Goal: Task Accomplishment & Management: Use online tool/utility

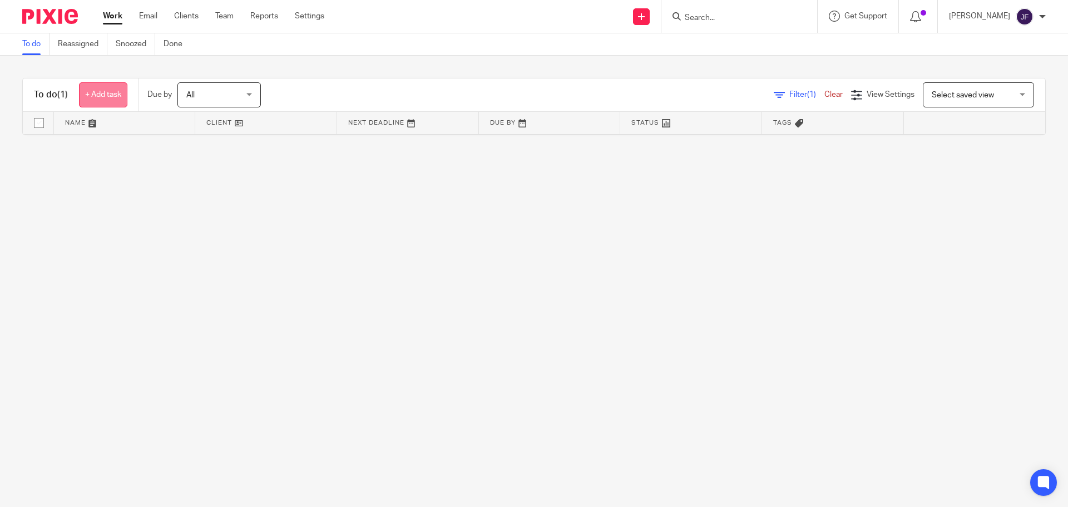
click at [97, 97] on link "+ Add task" at bounding box center [103, 94] width 48 height 25
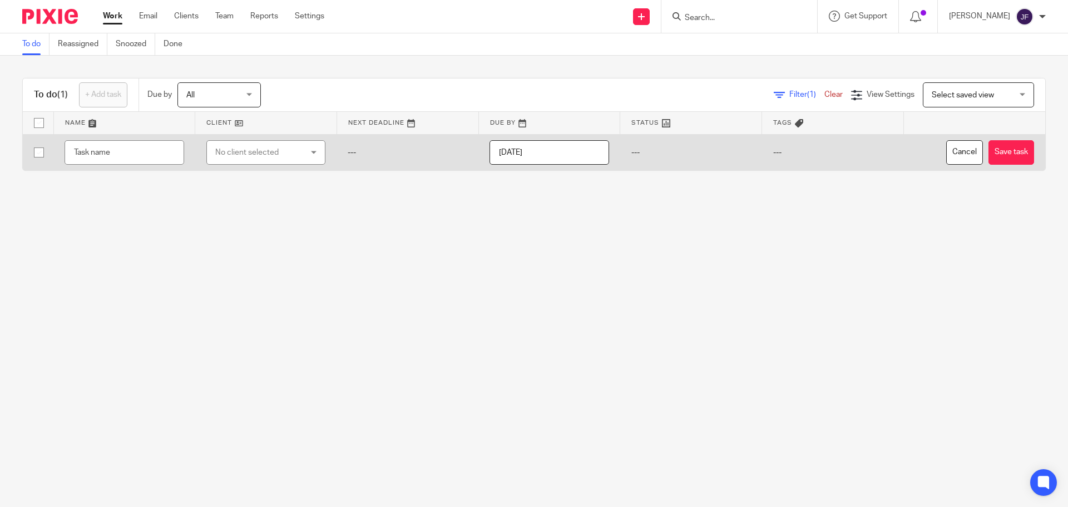
click at [251, 155] on div "No client selected" at bounding box center [259, 152] width 88 height 23
type input "ahimsa"
click at [258, 211] on span "Ahimsa Holdings Ltd" at bounding box center [246, 209] width 71 height 8
click at [128, 148] on input "text" at bounding box center [124, 152] width 119 height 25
type input "DD update"
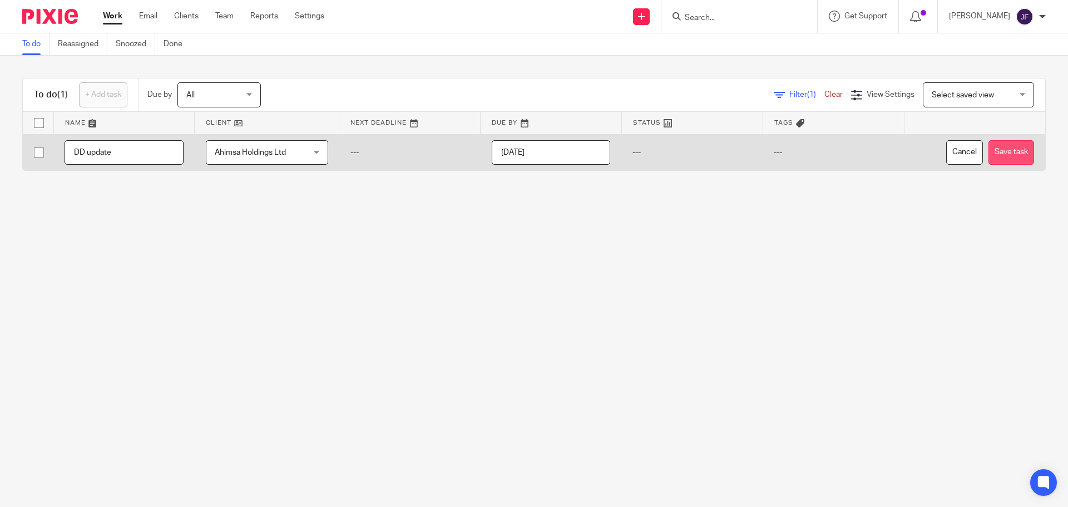
click at [996, 142] on td "Cancel Save task" at bounding box center [974, 152] width 141 height 36
click at [989, 142] on button "Save task" at bounding box center [1012, 152] width 46 height 25
